Goal: Task Accomplishment & Management: Manage account settings

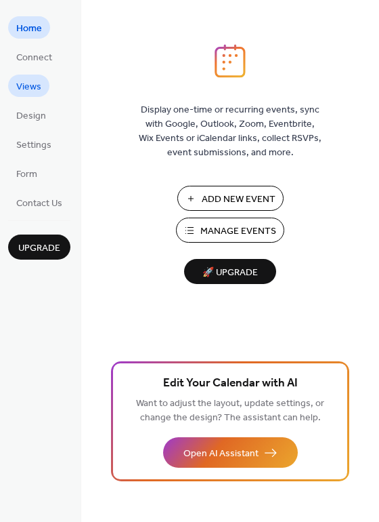
click at [29, 90] on span "Views" at bounding box center [28, 87] width 25 height 14
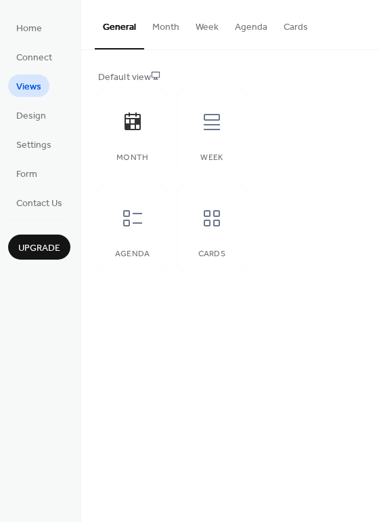
click at [161, 27] on button "Month" at bounding box center [165, 24] width 43 height 48
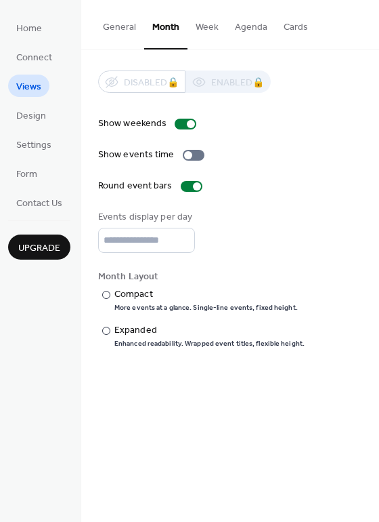
click at [286, 26] on button "Cards" at bounding box center [296, 24] width 41 height 48
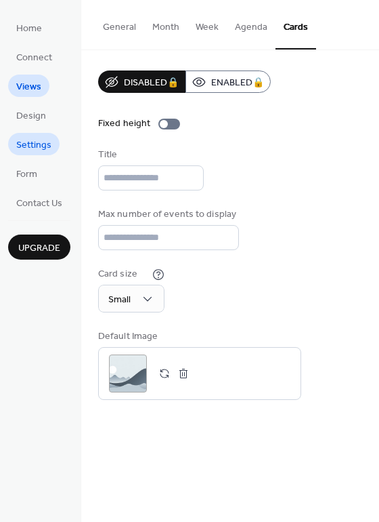
click at [45, 146] on span "Settings" at bounding box center [33, 145] width 35 height 14
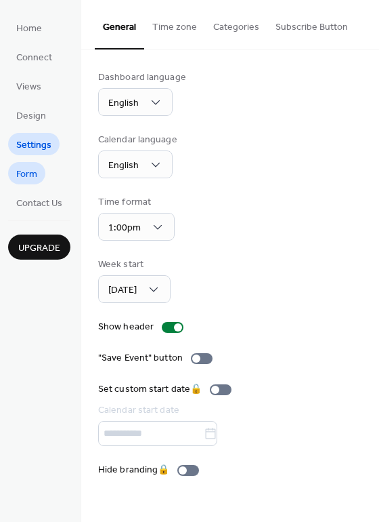
click at [22, 176] on span "Form" at bounding box center [26, 174] width 21 height 14
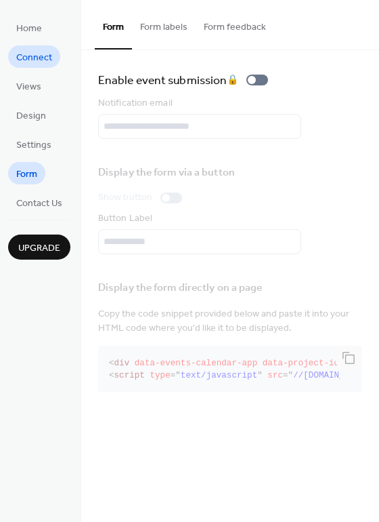
click at [48, 60] on span "Connect" at bounding box center [34, 58] width 36 height 14
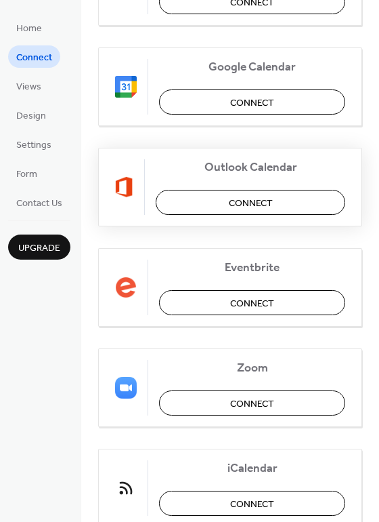
scroll to position [284, 0]
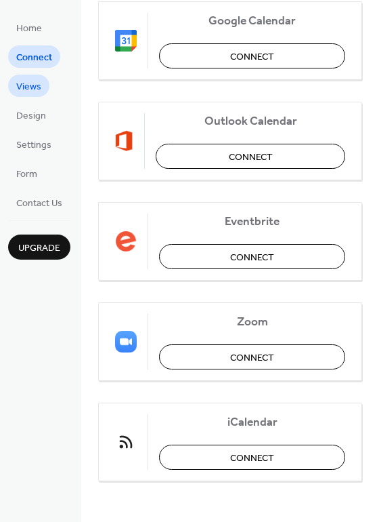
click at [26, 87] on span "Views" at bounding box center [28, 87] width 25 height 14
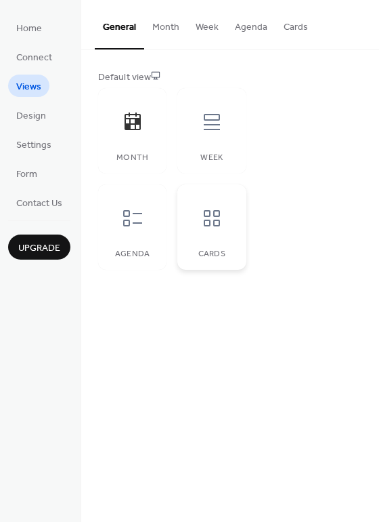
click at [211, 211] on icon at bounding box center [212, 218] width 22 height 22
click at [20, 23] on span "Home" at bounding box center [29, 29] width 26 height 14
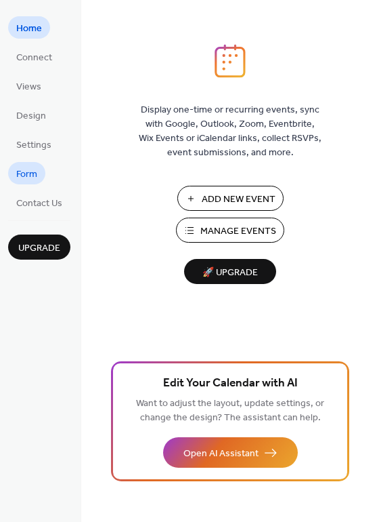
click at [29, 171] on span "Form" at bounding box center [26, 174] width 21 height 14
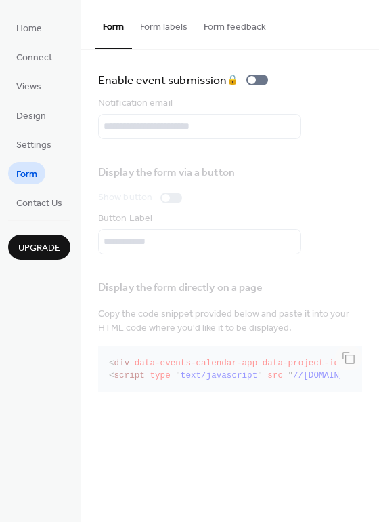
click at [172, 33] on button "Form labels" at bounding box center [164, 24] width 64 height 48
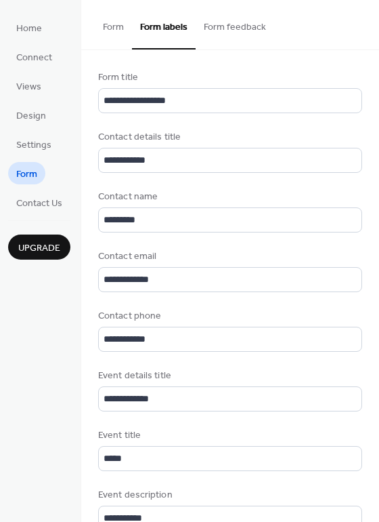
click at [219, 24] on button "Form feedback" at bounding box center [235, 24] width 79 height 48
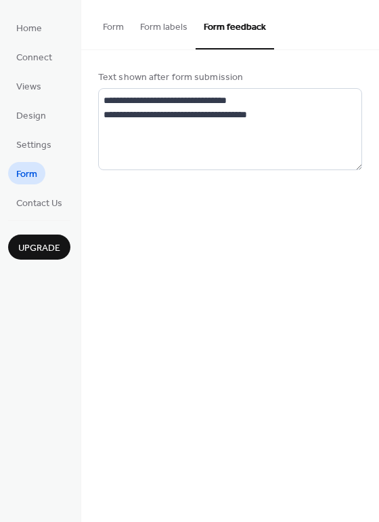
click at [176, 23] on button "Form labels" at bounding box center [164, 24] width 64 height 48
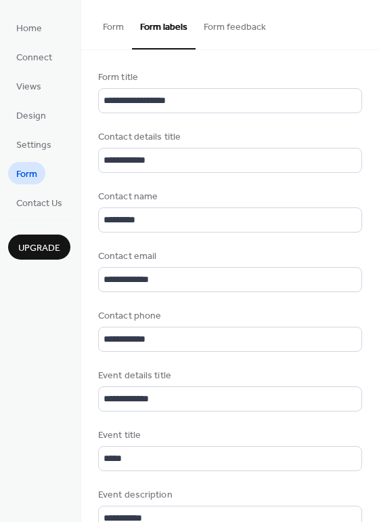
click at [109, 24] on button "Form" at bounding box center [113, 24] width 37 height 48
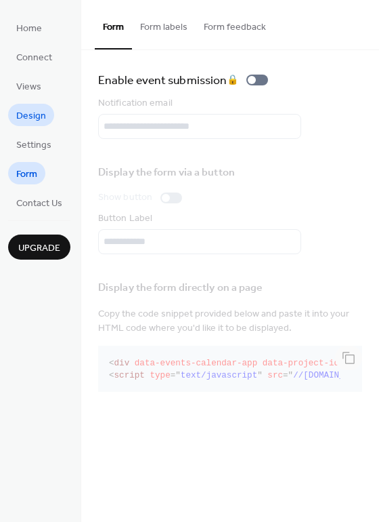
click at [37, 121] on span "Design" at bounding box center [31, 116] width 30 height 14
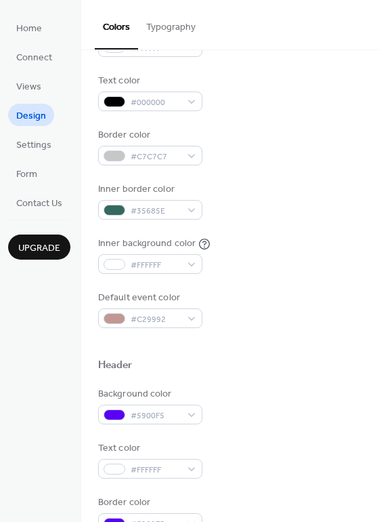
scroll to position [271, 0]
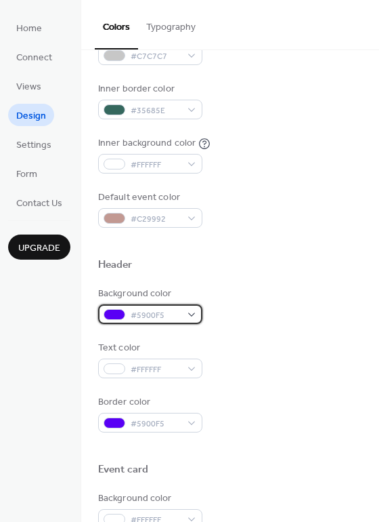
click at [184, 315] on div "#5900F5" at bounding box center [150, 314] width 104 height 20
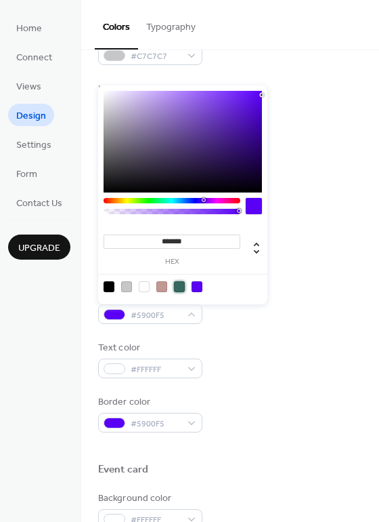
click at [179, 289] on div at bounding box center [179, 286] width 11 height 11
type input "*******"
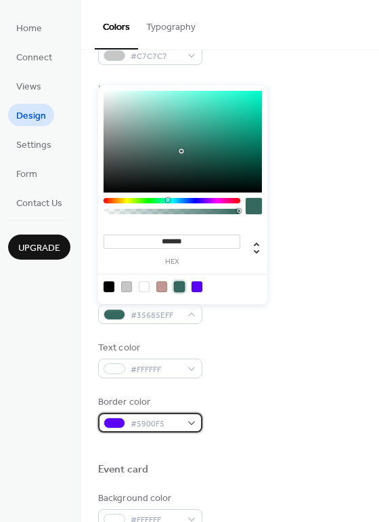
click at [188, 421] on div "#5900F5" at bounding box center [150, 422] width 104 height 20
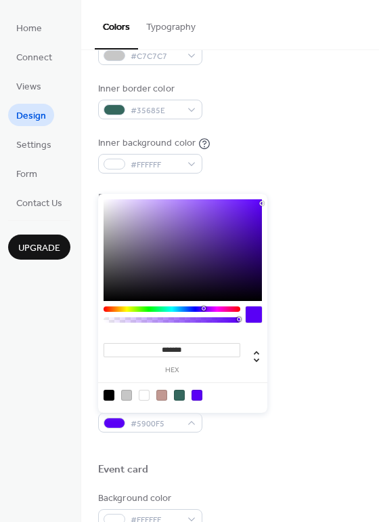
click at [161, 396] on div at bounding box center [161, 394] width 11 height 11
type input "*******"
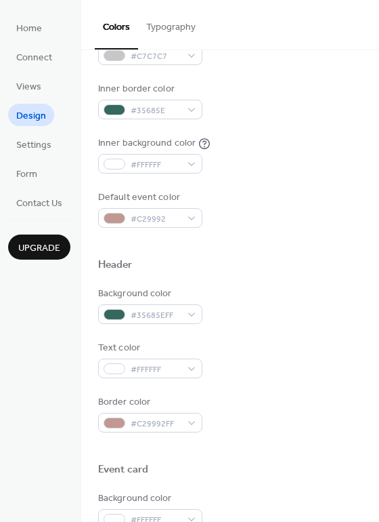
click at [246, 456] on div at bounding box center [230, 447] width 264 height 30
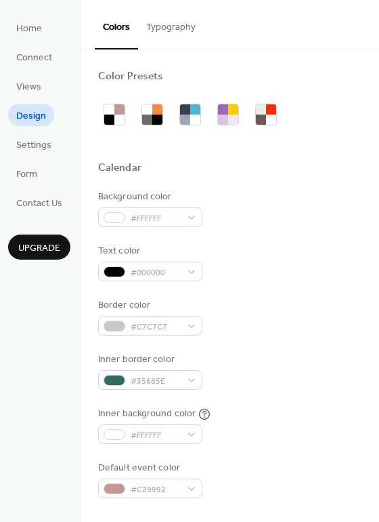
scroll to position [0, 0]
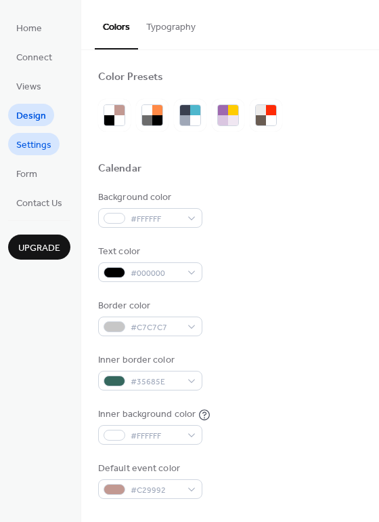
click at [41, 145] on span "Settings" at bounding box center [33, 145] width 35 height 14
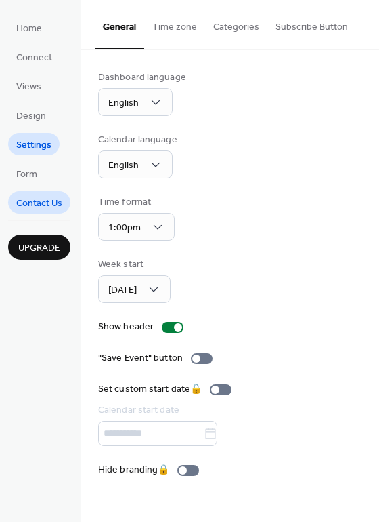
click at [50, 203] on span "Contact Us" at bounding box center [39, 203] width 46 height 14
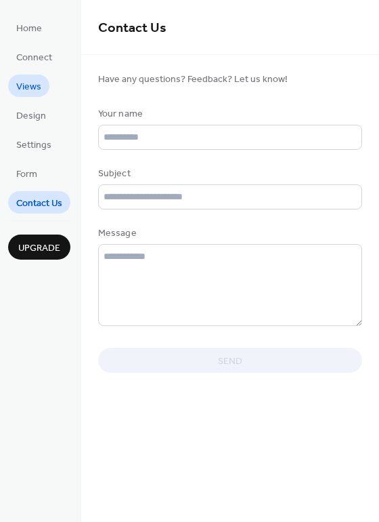
click at [29, 83] on span "Views" at bounding box center [28, 87] width 25 height 14
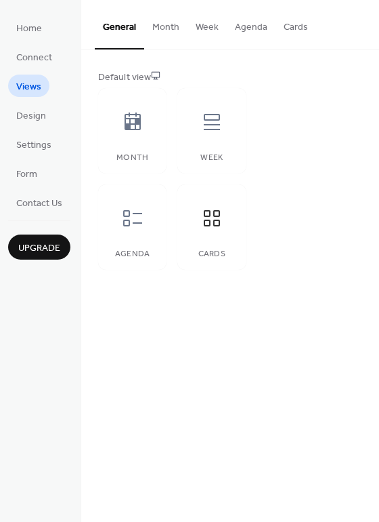
click at [161, 27] on button "Month" at bounding box center [165, 24] width 43 height 48
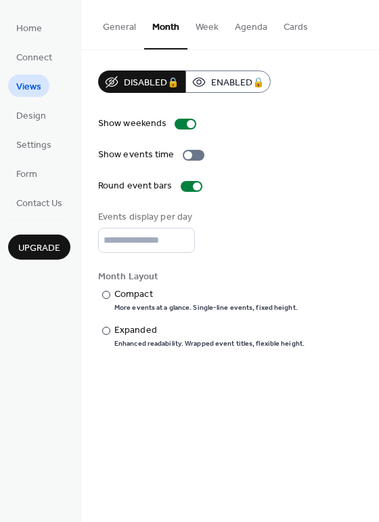
click at [289, 26] on button "Cards" at bounding box center [296, 24] width 41 height 48
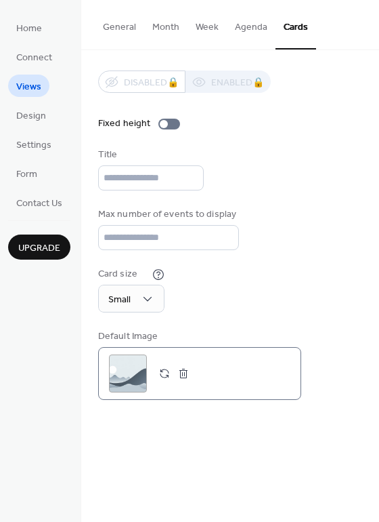
click at [126, 378] on div ";" at bounding box center [128, 373] width 38 height 38
